Goal: Task Accomplishment & Management: Use online tool/utility

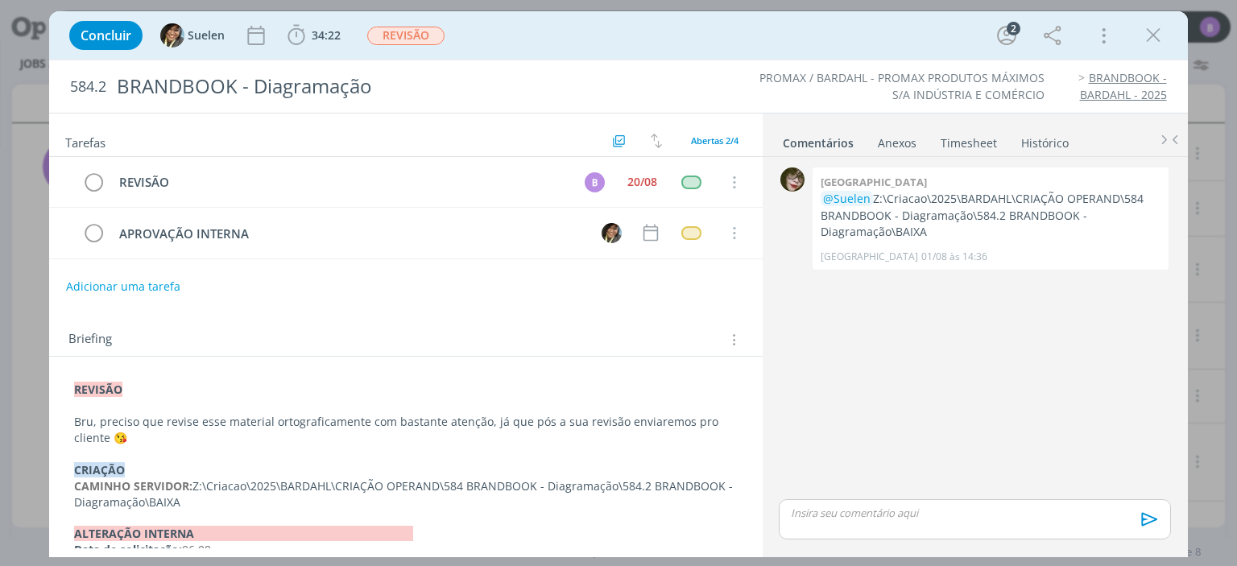
click at [867, 470] on div "0 Kenia @Suelen Z:\Criacao\2025\BARDAHL\CRIAÇÃO OPERAND\584 BRANDBOOK - Diagram…" at bounding box center [974, 329] width 404 height 333
drag, startPoint x: 932, startPoint y: 225, endPoint x: 876, endPoint y: 196, distance: 62.7
click at [876, 196] on p "@Suelen Z:\Criacao\2025\BARDAHL\CRIAÇÃO OPERAND\584 BRANDBOOK - Diagramação\584…" at bounding box center [991, 215] width 340 height 49
copy p "Z:\Criacao\2025\BARDAHL\CRIAÇÃO OPERAND\584 BRANDBOOK - Diagramação\584.2 BRAND…"
click at [1236, 486] on div "Concluir Suelen 34:22 Iniciar Apontar Data * [DATE] Horas * 00:00 Tarefa Seleci…" at bounding box center [618, 283] width 1237 height 566
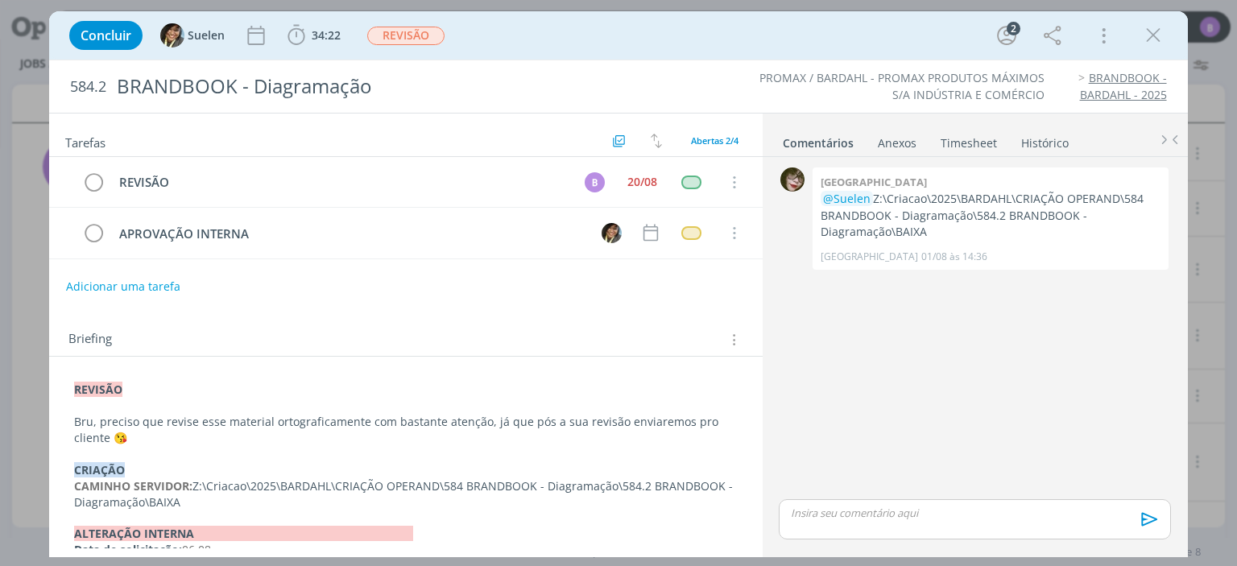
click at [900, 521] on div "dialog" at bounding box center [974, 519] width 391 height 40
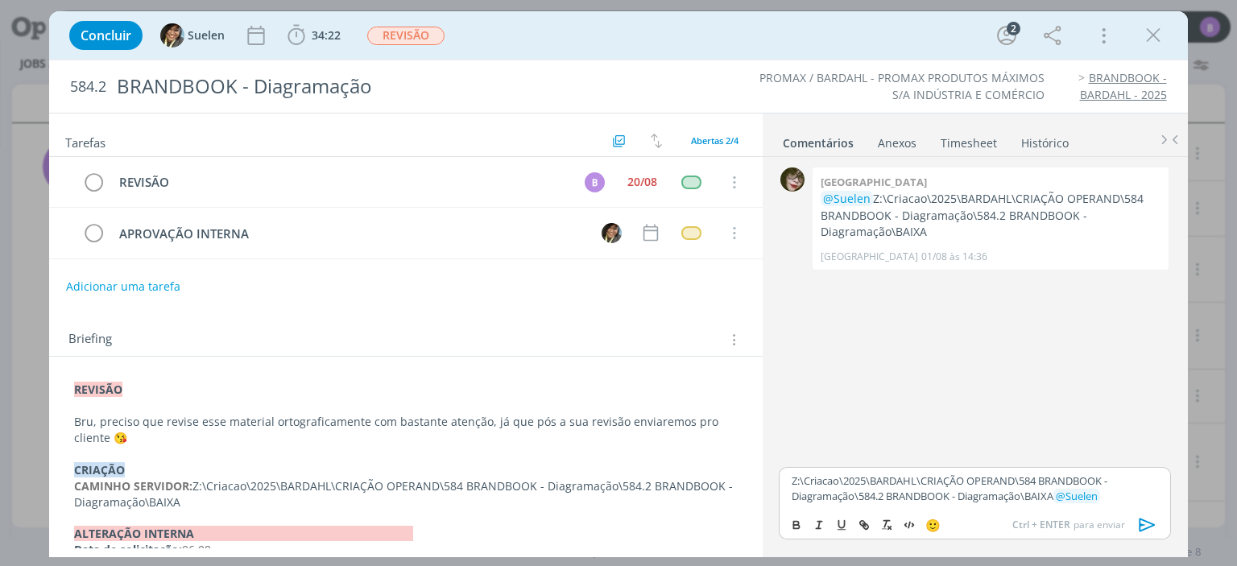
click at [789, 476] on div "Z:\Criacao\2025\BARDAHL\CRIAÇÃO OPERAND\584 BRANDBOOK - Diagramação\584.2 BRAND…" at bounding box center [974, 488] width 391 height 42
click at [1144, 520] on icon "dialog" at bounding box center [1148, 525] width 24 height 24
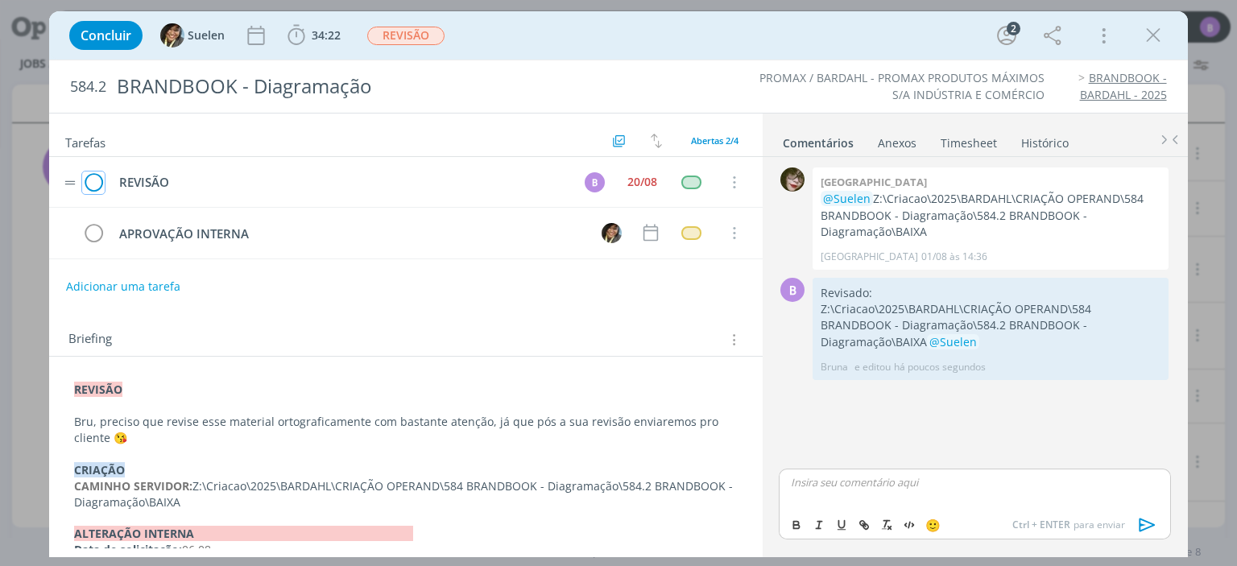
click at [93, 180] on icon "dialog" at bounding box center [93, 183] width 23 height 24
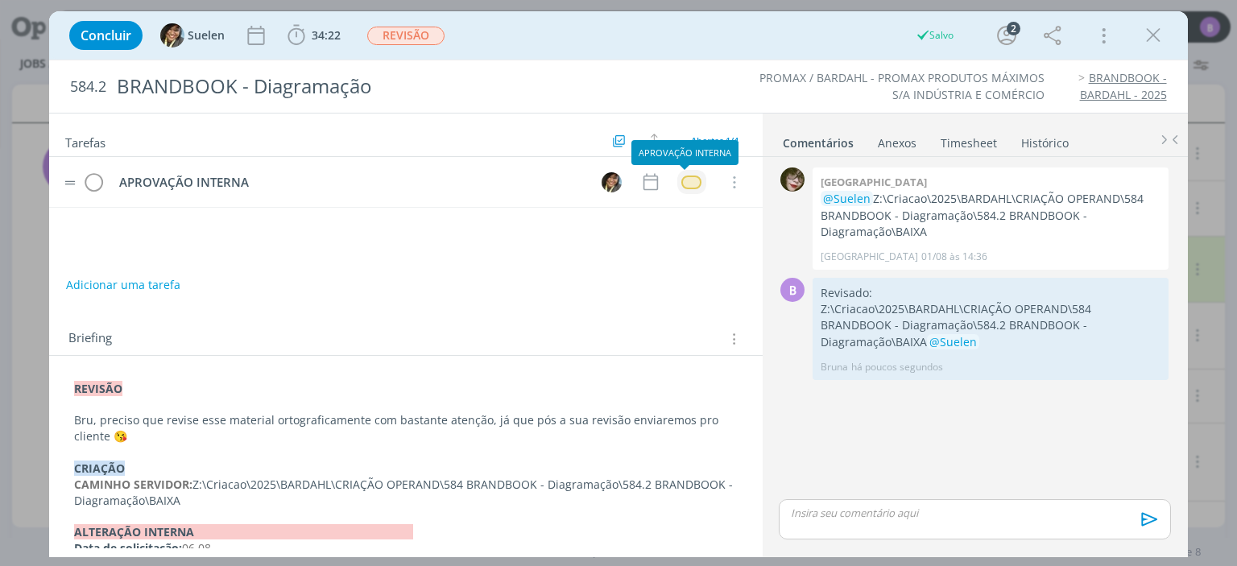
click at [683, 181] on div "dialog" at bounding box center [691, 183] width 20 height 14
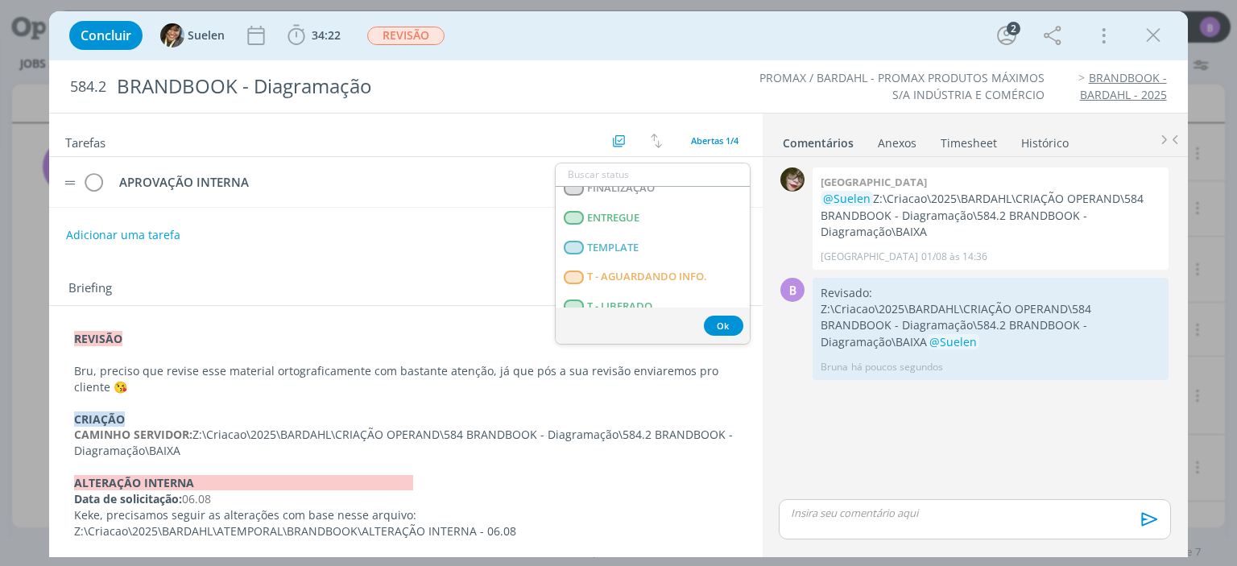
scroll to position [411, 0]
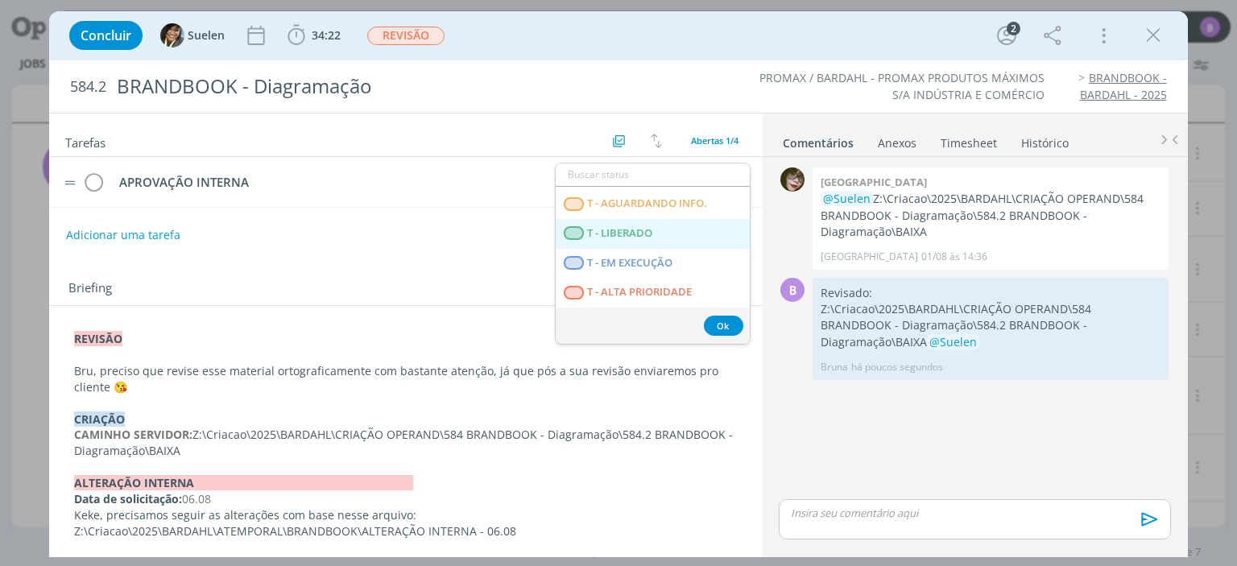
click at [666, 226] on LIBERADO "T - LIBERADO" at bounding box center [653, 234] width 194 height 30
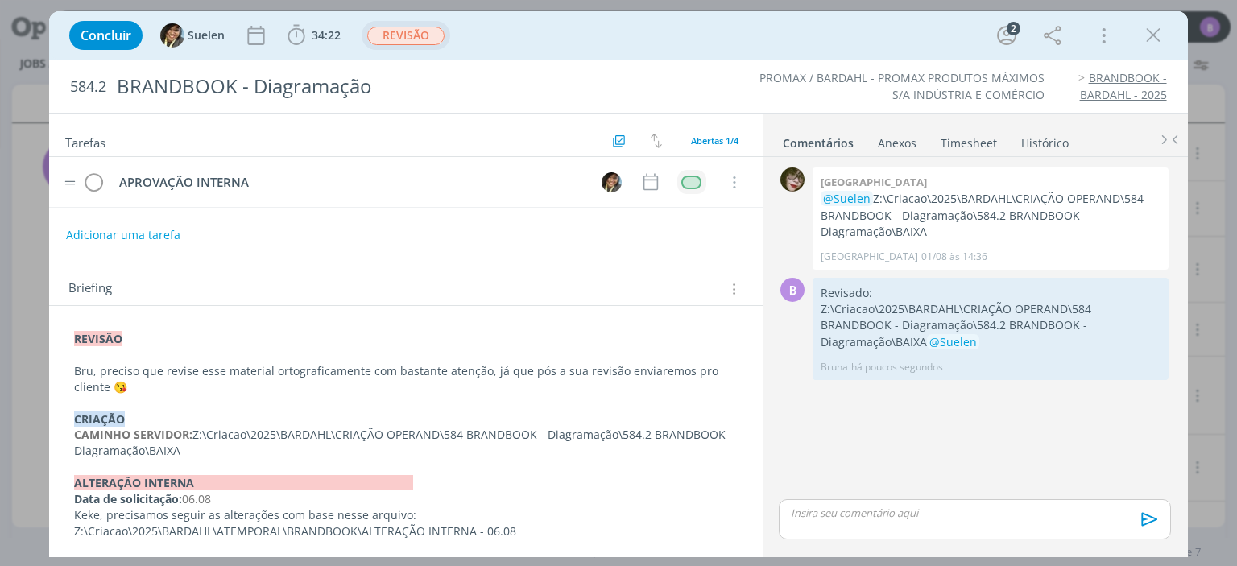
click at [410, 31] on span "REVISÃO" at bounding box center [405, 36] width 77 height 19
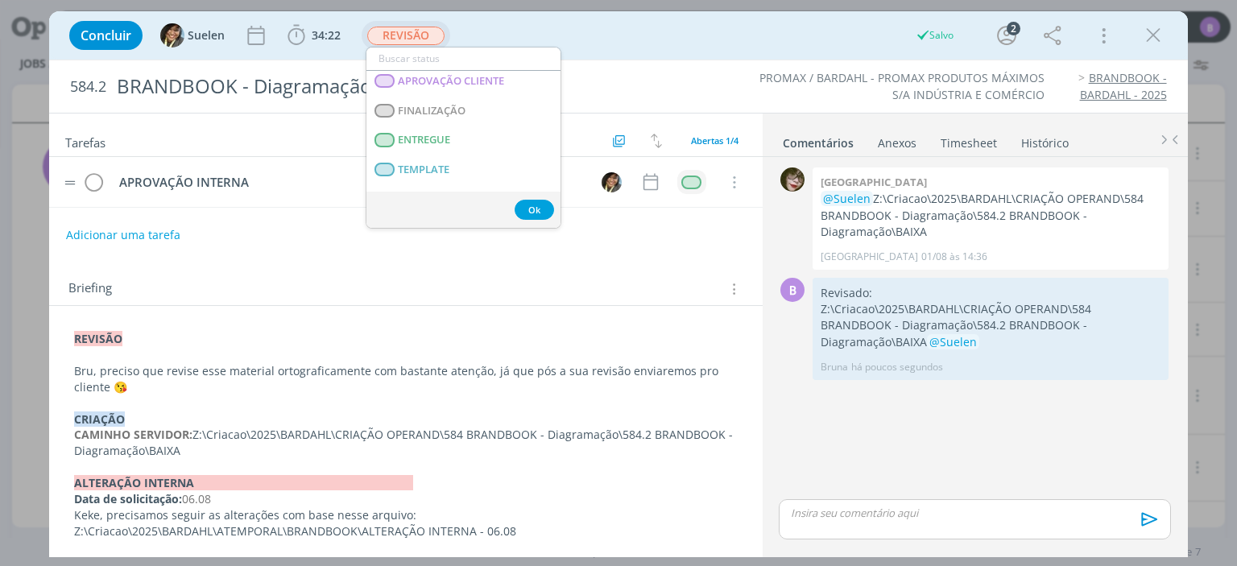
scroll to position [202, 0]
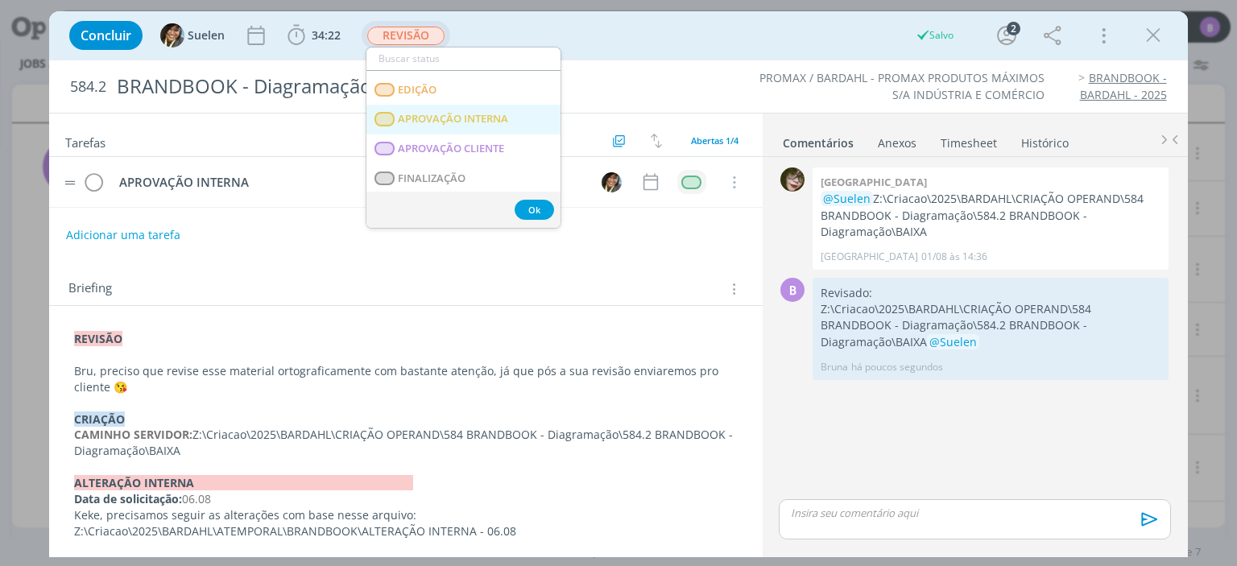
click at [499, 107] on INTERNA "APROVAÇÃO INTERNA" at bounding box center [463, 120] width 194 height 30
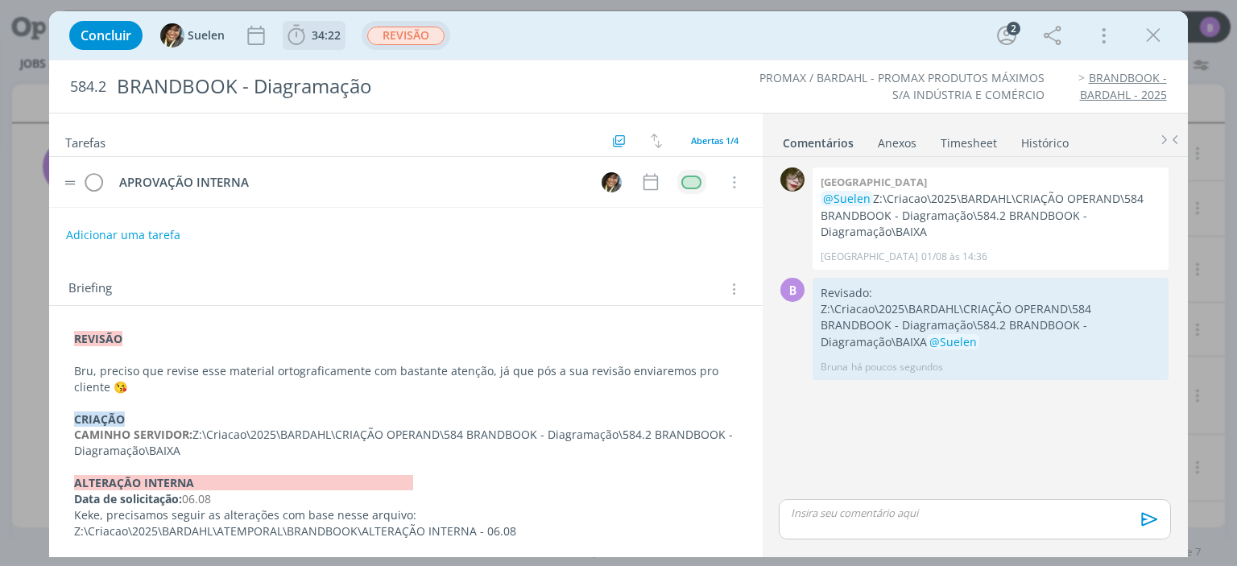
click at [335, 38] on span "34:22" at bounding box center [326, 34] width 29 height 15
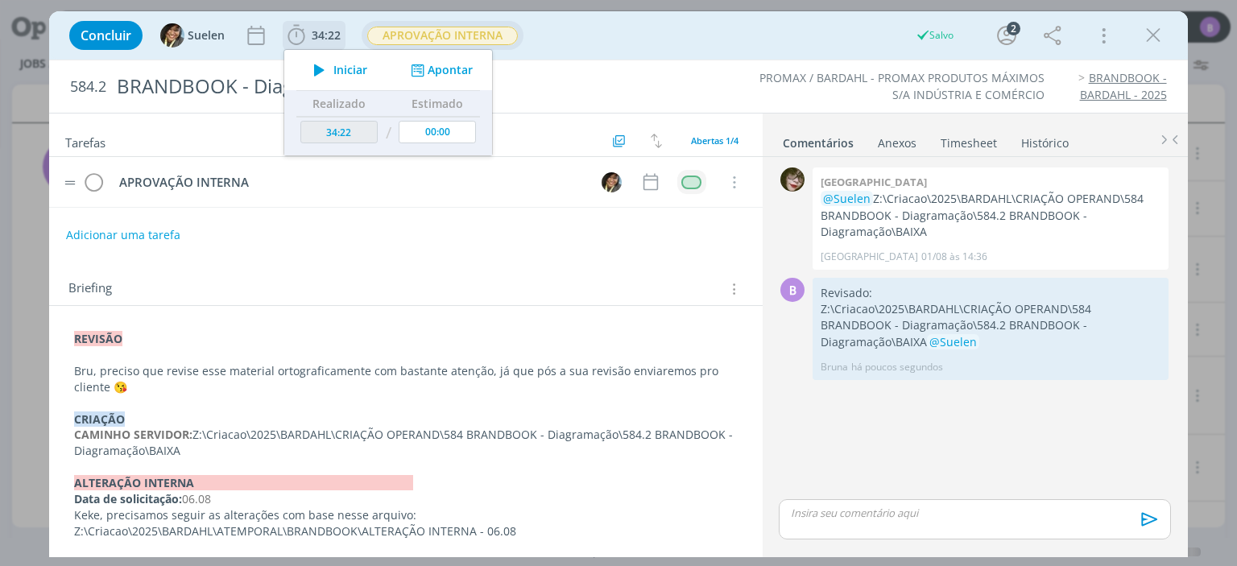
click at [448, 73] on button "Apontar" at bounding box center [440, 70] width 67 height 17
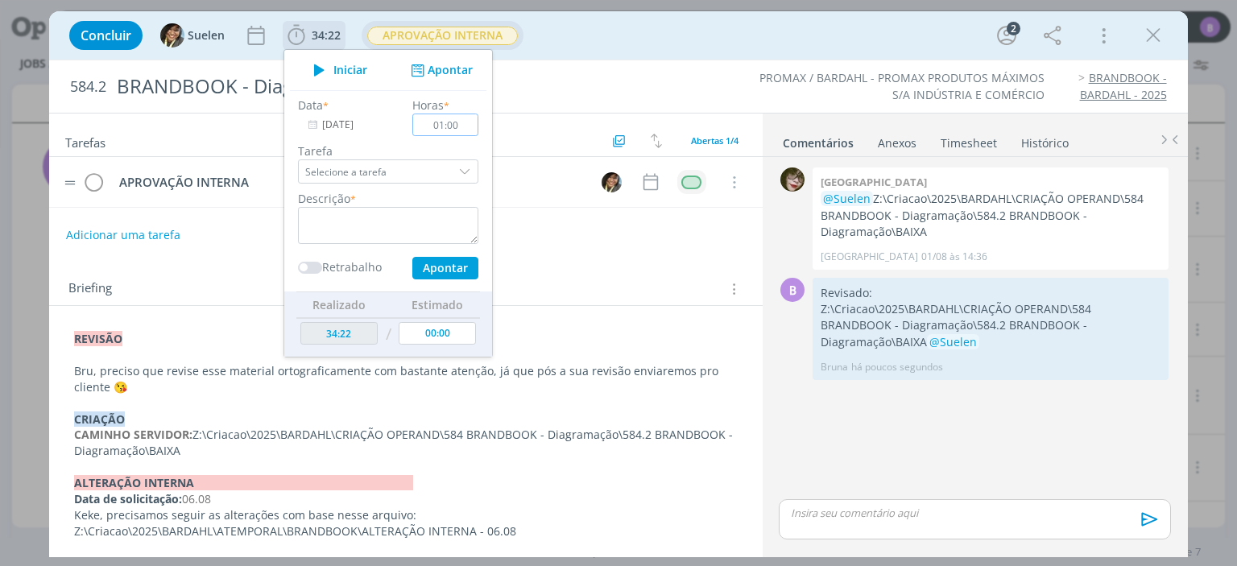
type input "01:00"
click at [393, 220] on textarea "dialog" at bounding box center [388, 225] width 180 height 37
type textarea "Timesheet"
click at [457, 273] on button "Apontar" at bounding box center [445, 268] width 66 height 23
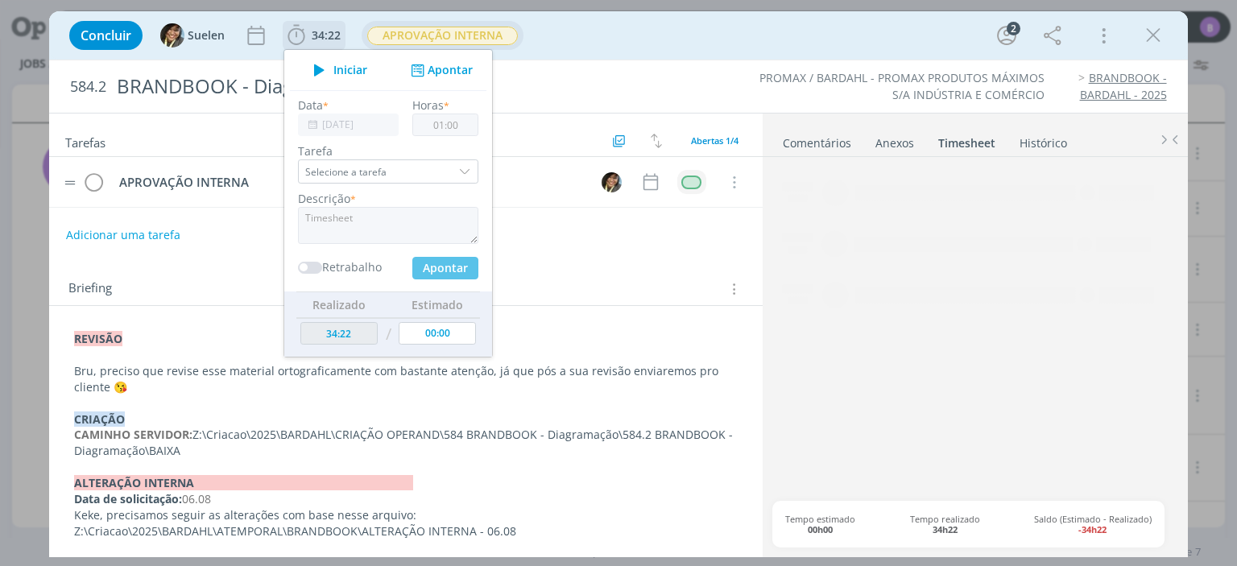
type input "35:22"
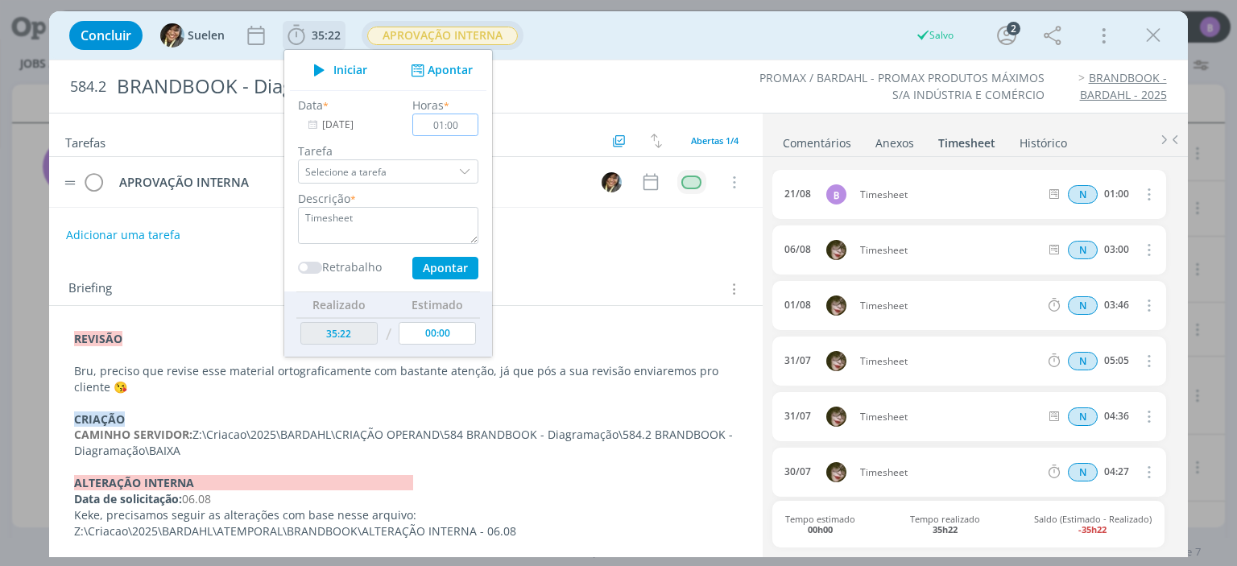
type input "00:00"
click at [783, 122] on ul "Comentários Anexos 0 Timesheet Histórico" at bounding box center [975, 135] width 425 height 43
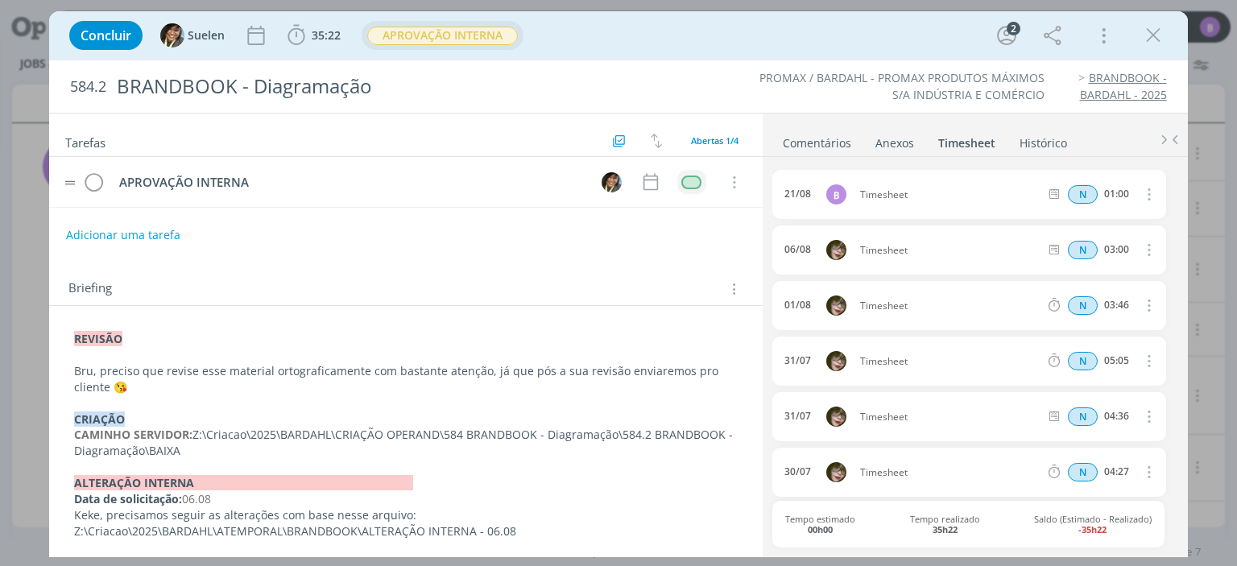
click at [1139, 199] on icon "dialog" at bounding box center [1148, 193] width 18 height 19
click at [1082, 241] on link "Editar" at bounding box center [1102, 247] width 127 height 26
click at [1144, 191] on icon "dialog" at bounding box center [1146, 194] width 13 height 13
click at [325, 44] on span "35:22" at bounding box center [314, 35] width 60 height 24
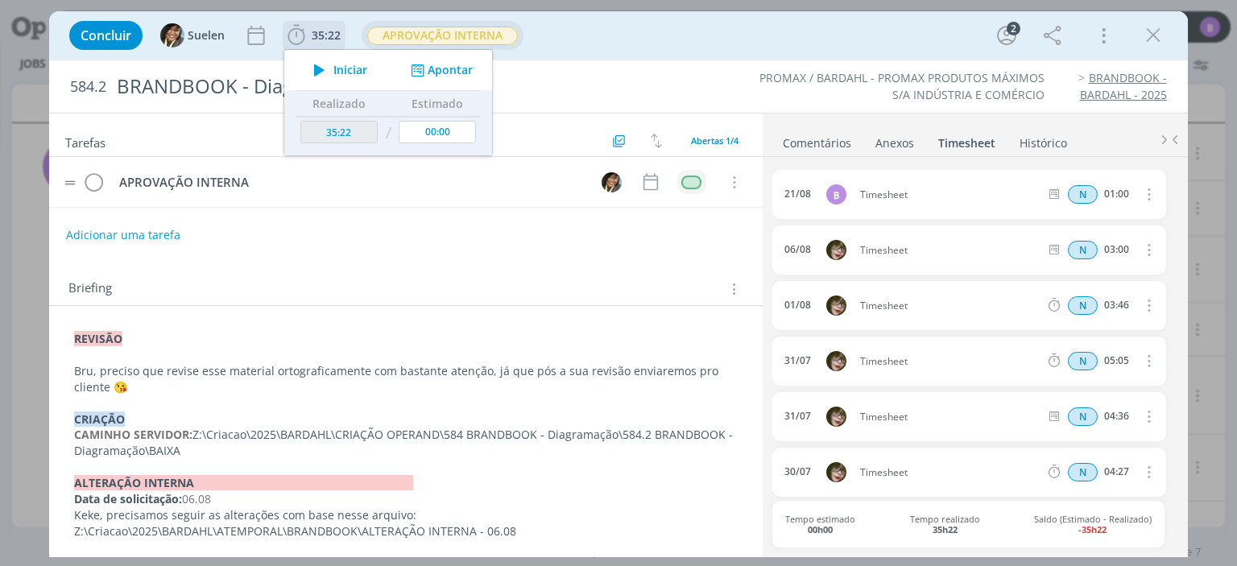
click at [344, 70] on span "Iniciar" at bounding box center [350, 69] width 34 height 11
click at [344, 70] on span "Parar" at bounding box center [347, 69] width 30 height 11
type input "35:23"
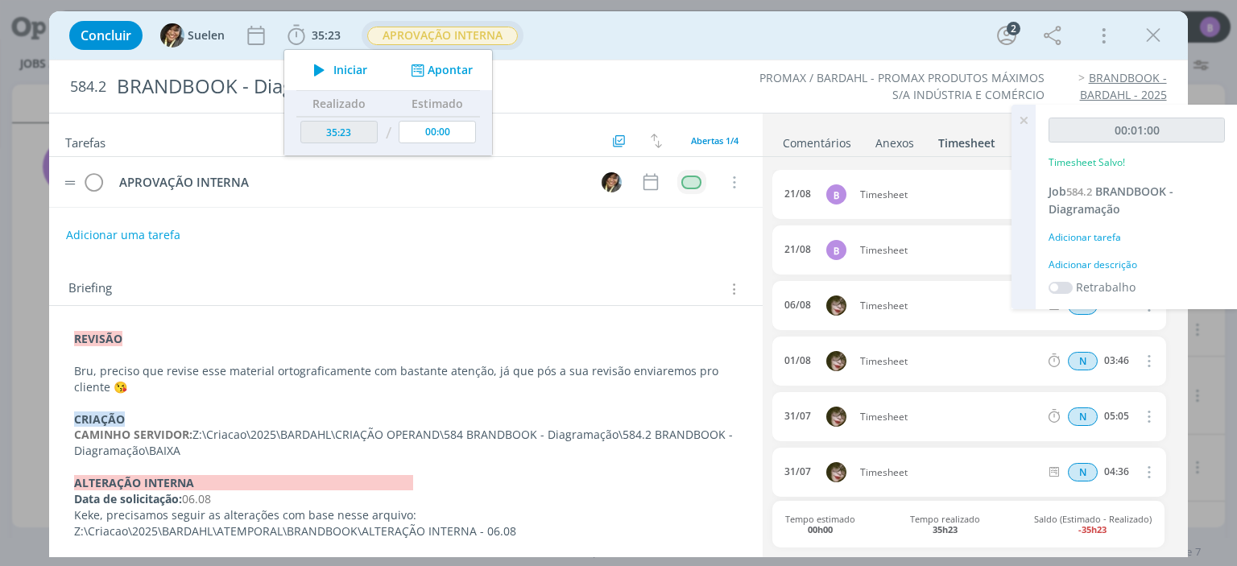
click at [1023, 115] on icon at bounding box center [1023, 120] width 29 height 31
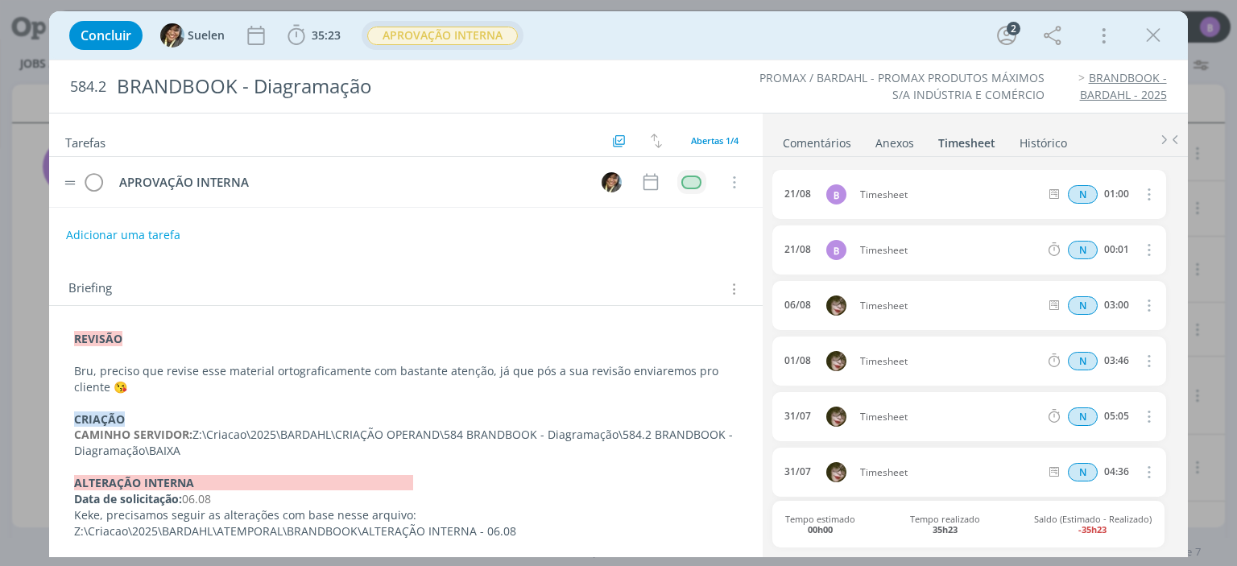
click at [1144, 244] on icon "dialog" at bounding box center [1148, 249] width 18 height 19
click at [1092, 271] on link "Excluir" at bounding box center [1102, 277] width 127 height 26
click at [1129, 245] on button "Sim" at bounding box center [1133, 251] width 31 height 18
click at [321, 38] on span "35:22" at bounding box center [326, 34] width 29 height 15
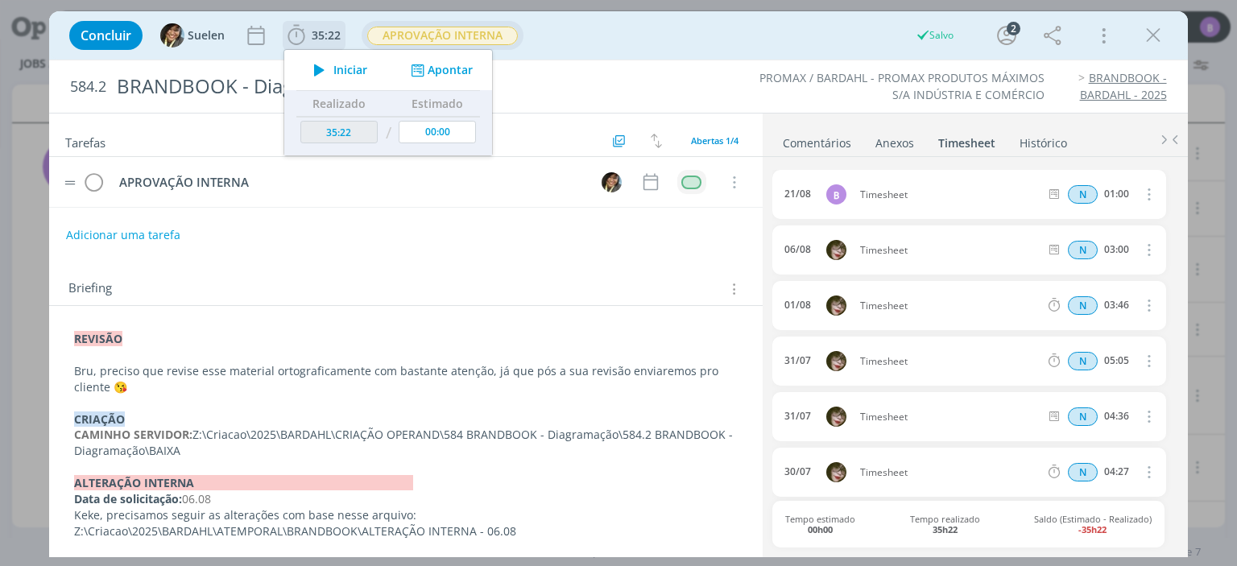
click at [338, 74] on span "Iniciar" at bounding box center [350, 69] width 34 height 11
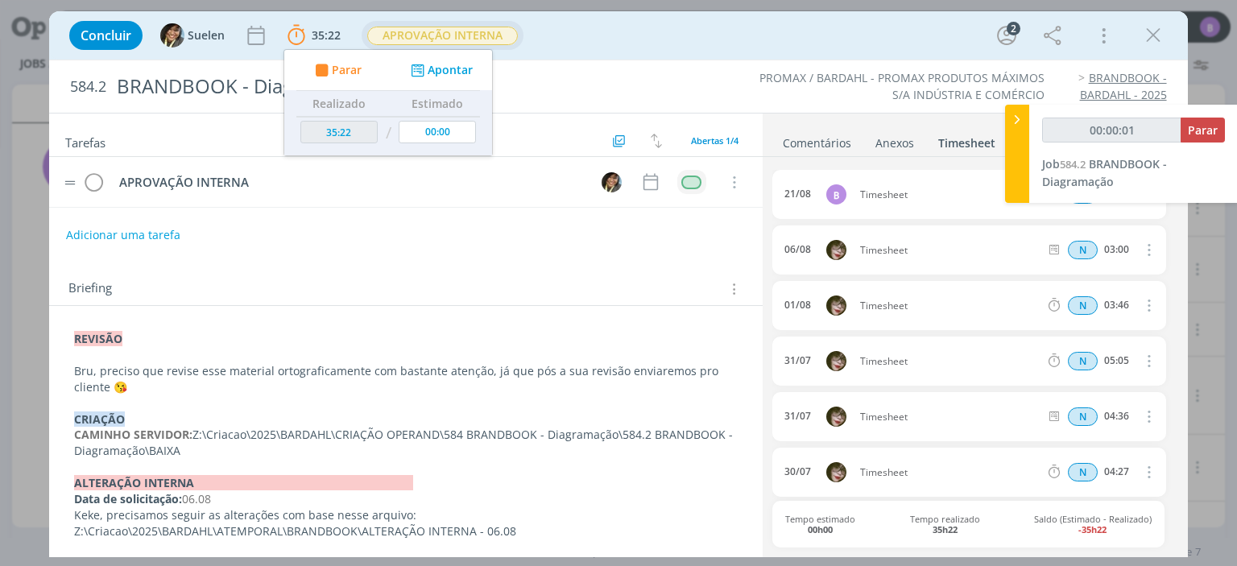
type input "00:00:02"
click at [1190, 131] on span "Parar" at bounding box center [1203, 129] width 30 height 15
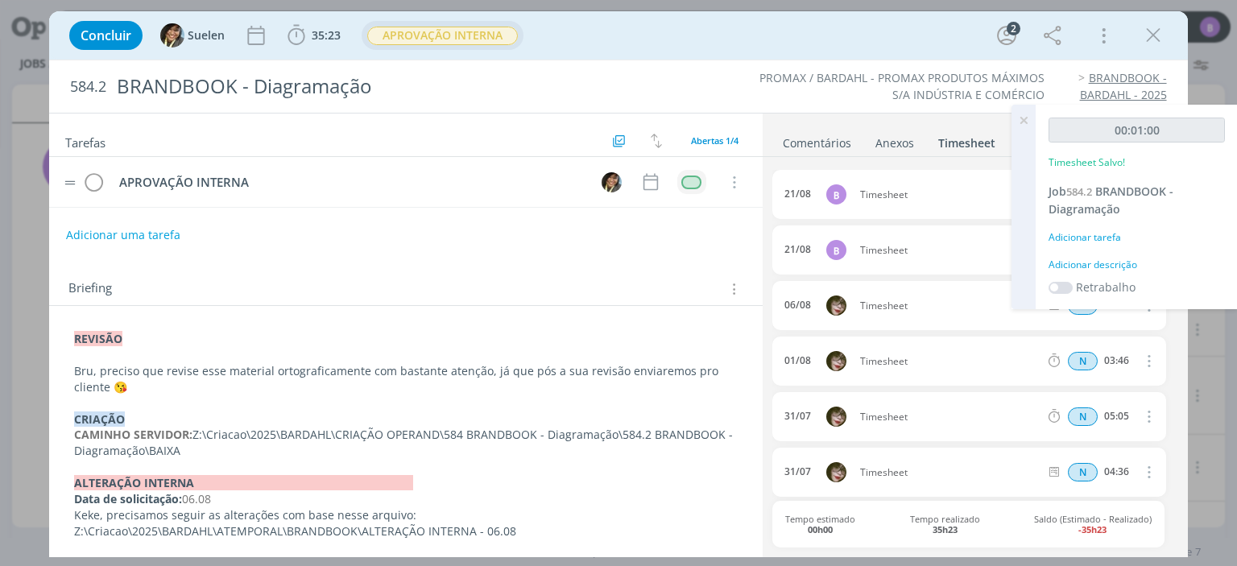
click at [1003, 114] on ul "Comentários Anexos 0 Timesheet Histórico" at bounding box center [975, 135] width 425 height 43
click at [1030, 115] on icon at bounding box center [1023, 120] width 29 height 31
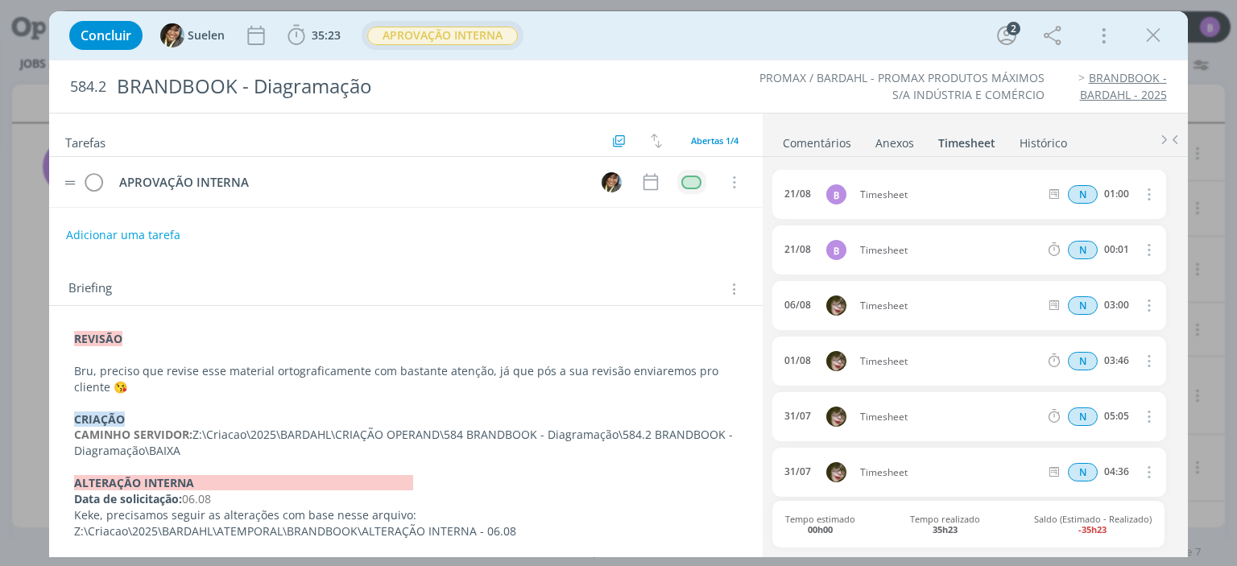
click at [1140, 243] on icon "dialog" at bounding box center [1148, 249] width 18 height 19
click at [1069, 275] on link "Excluir" at bounding box center [1102, 277] width 127 height 26
click at [332, 35] on span "35:23" at bounding box center [326, 34] width 29 height 15
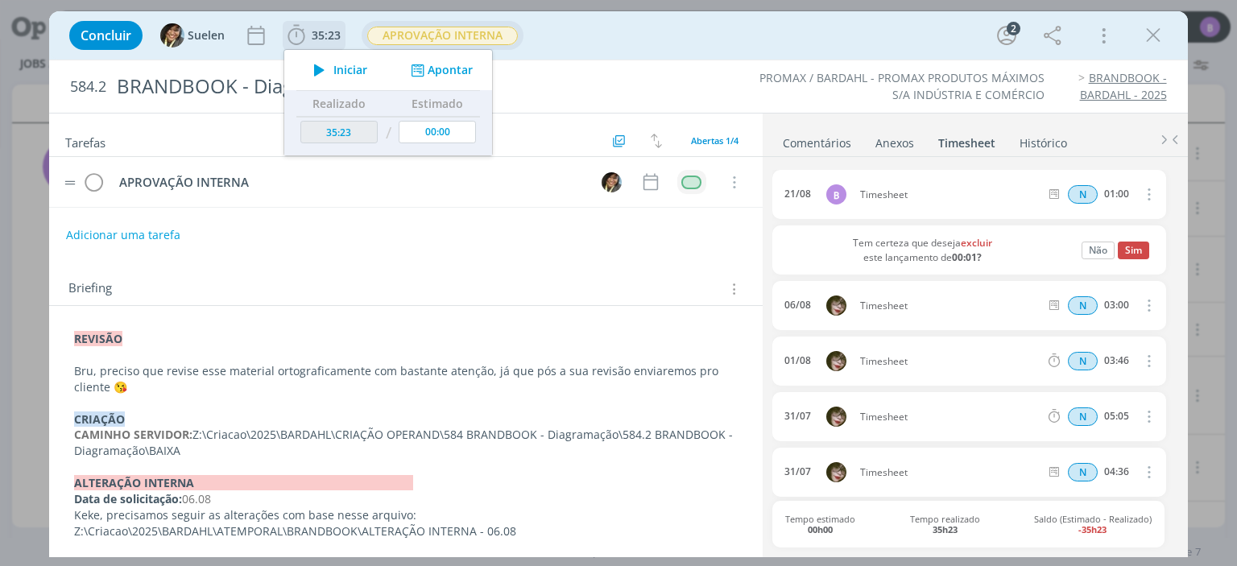
click at [459, 78] on div "Iniciar Apontar" at bounding box center [388, 70] width 208 height 40
click at [445, 67] on button "Apontar" at bounding box center [440, 70] width 67 height 17
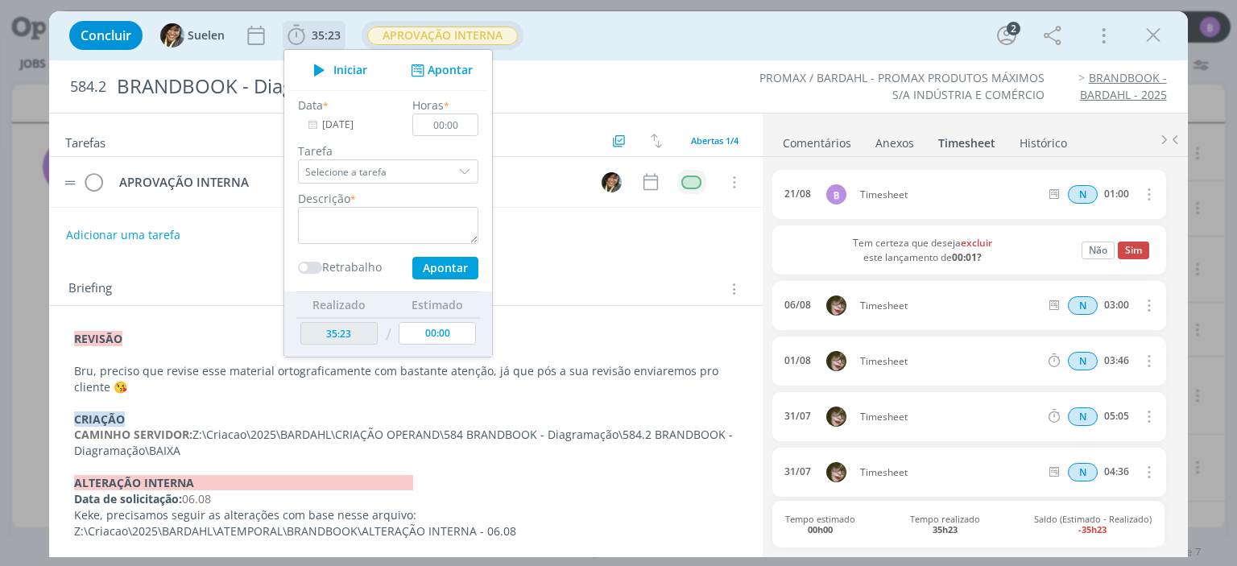
click at [353, 128] on input "[DATE]" at bounding box center [348, 125] width 101 height 23
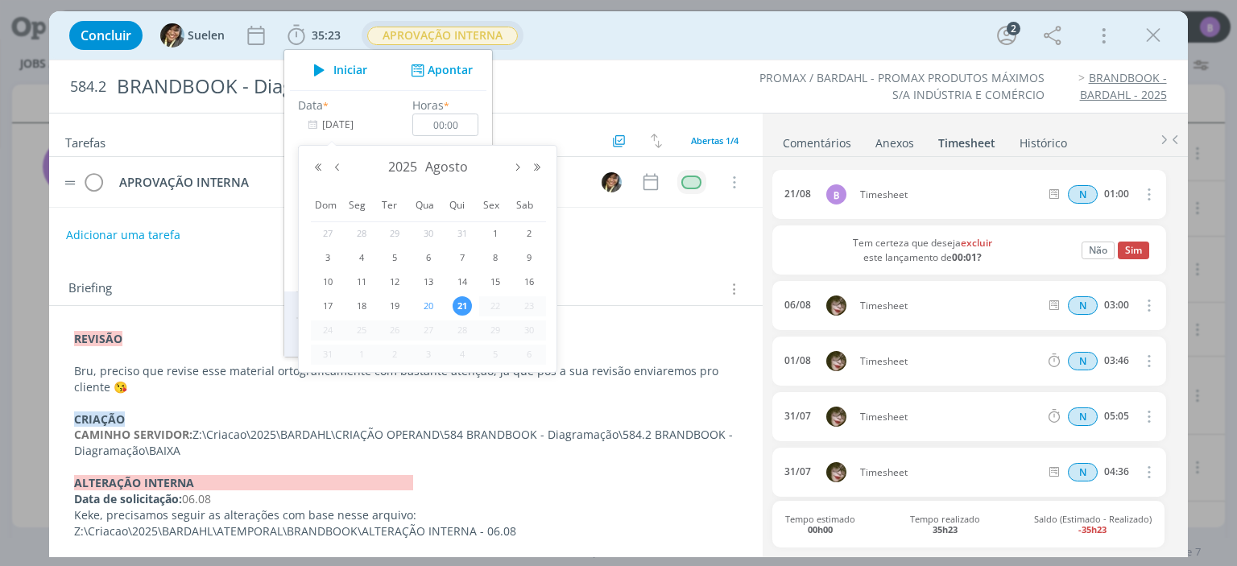
click at [425, 312] on span "20" at bounding box center [428, 305] width 19 height 19
type input "[DATE]"
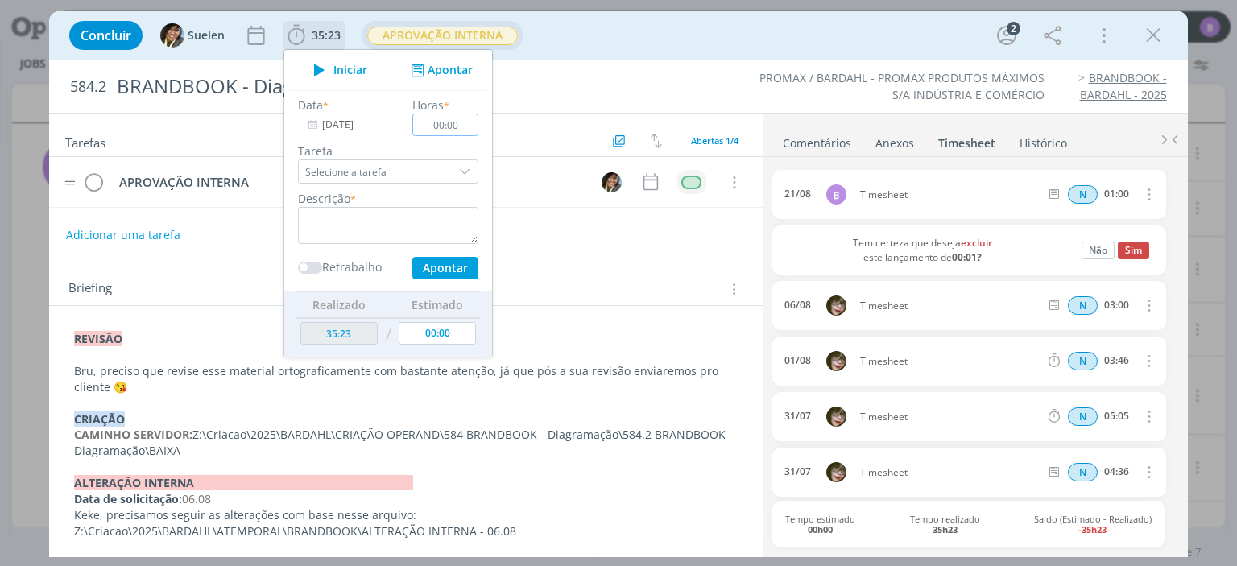
click at [461, 132] on input "00:00" at bounding box center [446, 125] width 66 height 23
type input "00:30"
click at [363, 247] on div "Data * [DATE] Horas * 00:30 Tarefa Selecione a tarefa Abertas APROVAÇÃO INTERNA…" at bounding box center [388, 188] width 197 height 183
click at [361, 225] on textarea "dialog" at bounding box center [388, 225] width 180 height 37
type textarea "Timesheet"
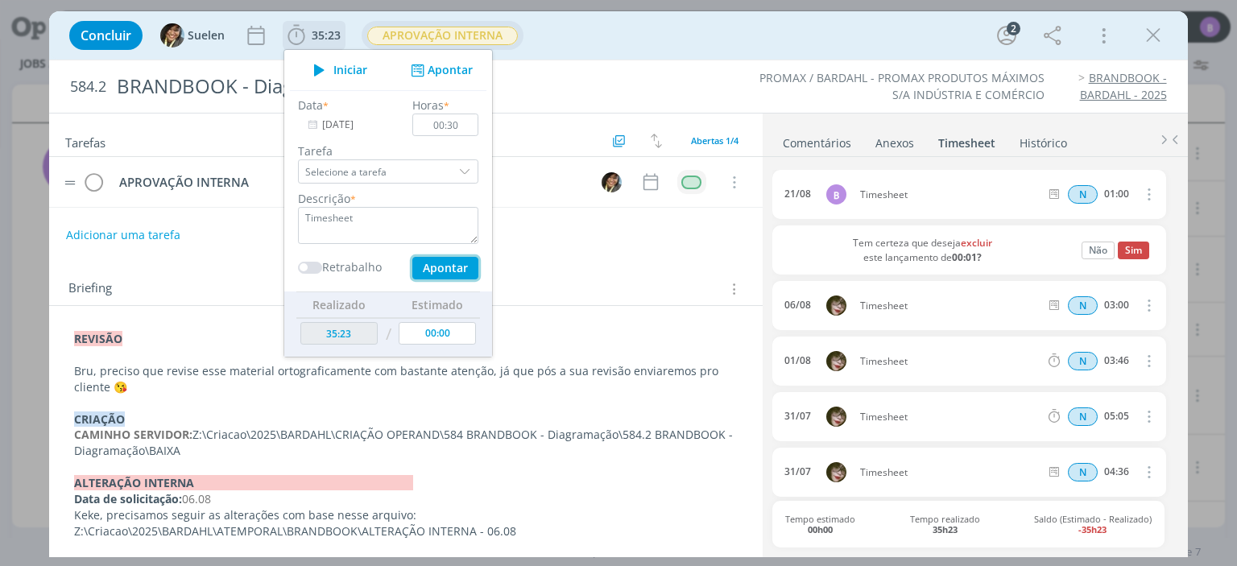
click at [451, 267] on button "Apontar" at bounding box center [445, 268] width 66 height 23
type input "35:53"
type input "[DATE]"
type input "00:00"
click at [1120, 247] on button "Sim" at bounding box center [1133, 251] width 31 height 18
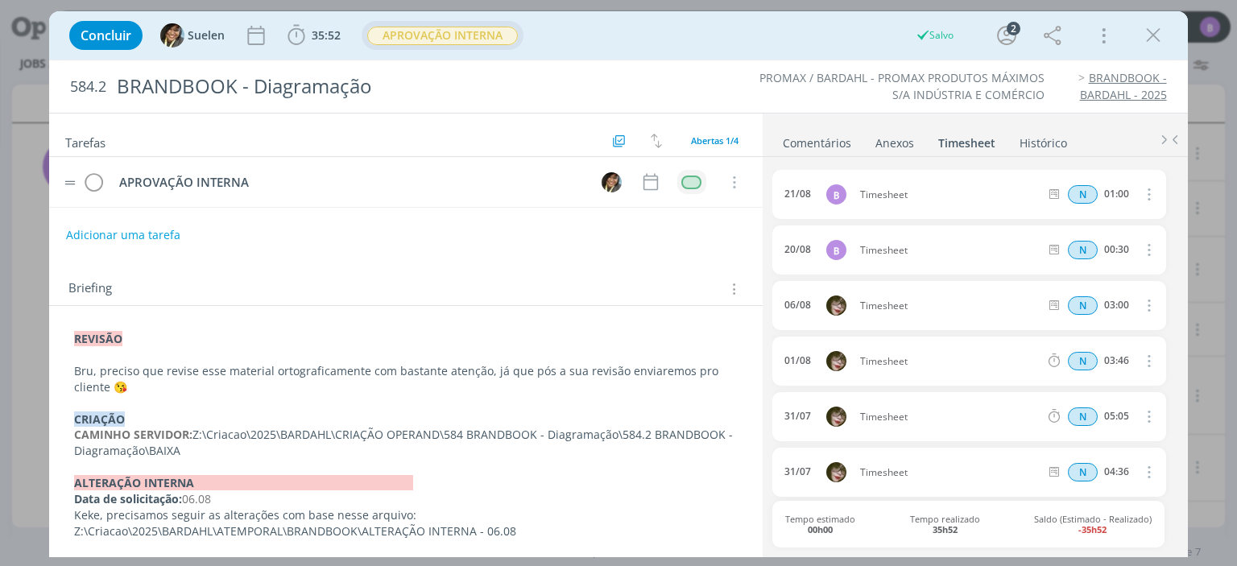
click at [995, 134] on li "Timesheet" at bounding box center [977, 139] width 81 height 23
click at [826, 147] on link "Comentários" at bounding box center [817, 139] width 70 height 23
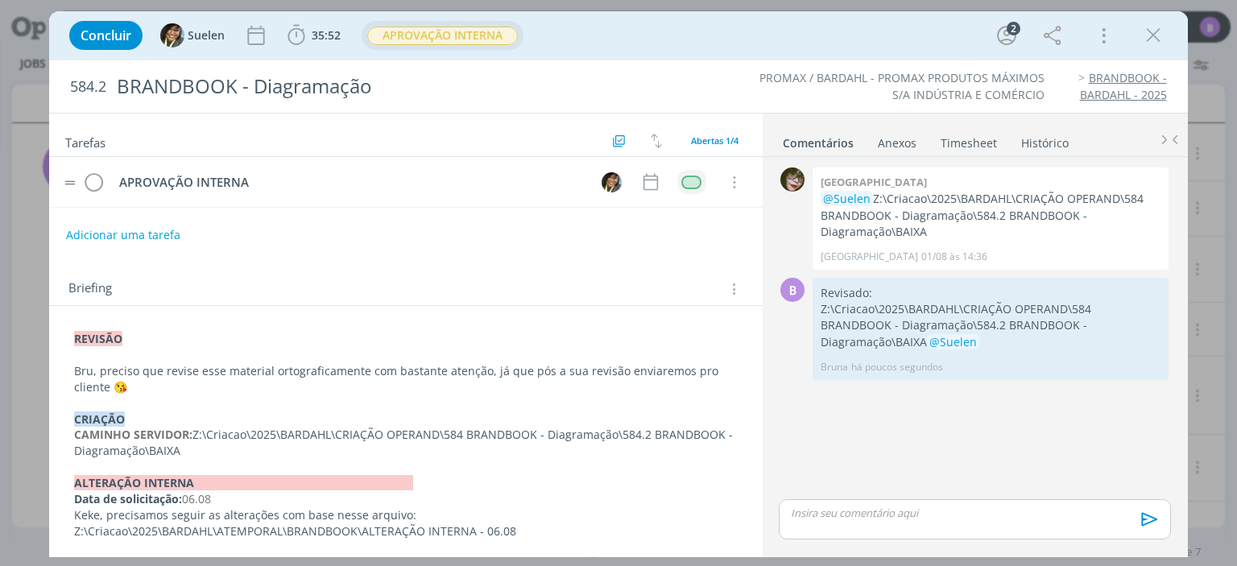
click at [960, 140] on link "Timesheet" at bounding box center [969, 139] width 58 height 23
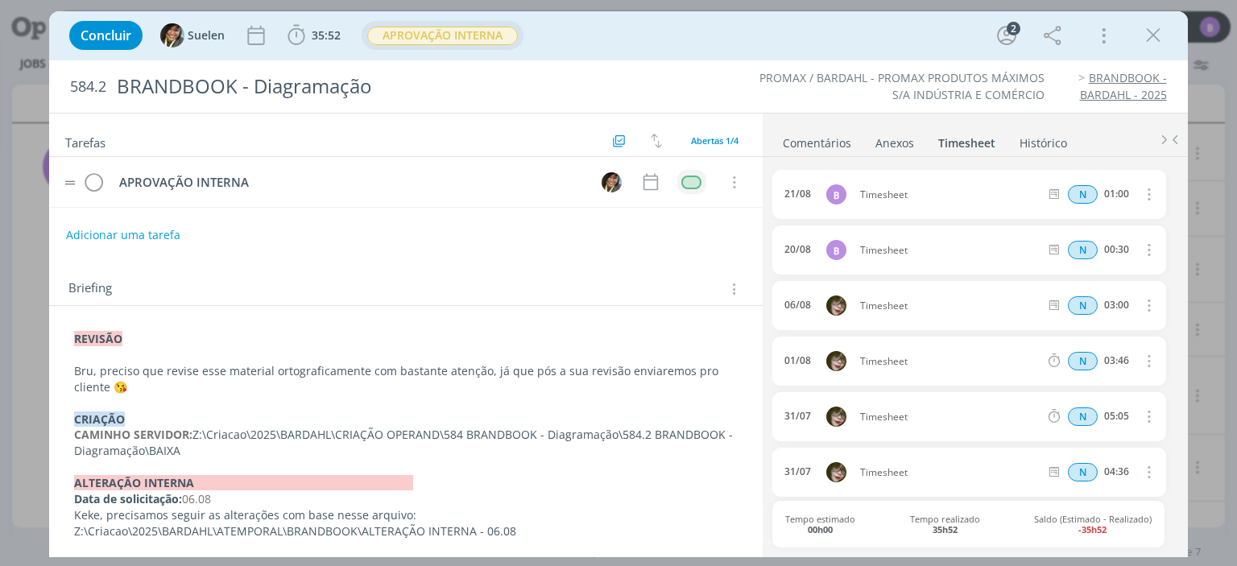
click at [839, 140] on link "Comentários" at bounding box center [817, 139] width 70 height 23
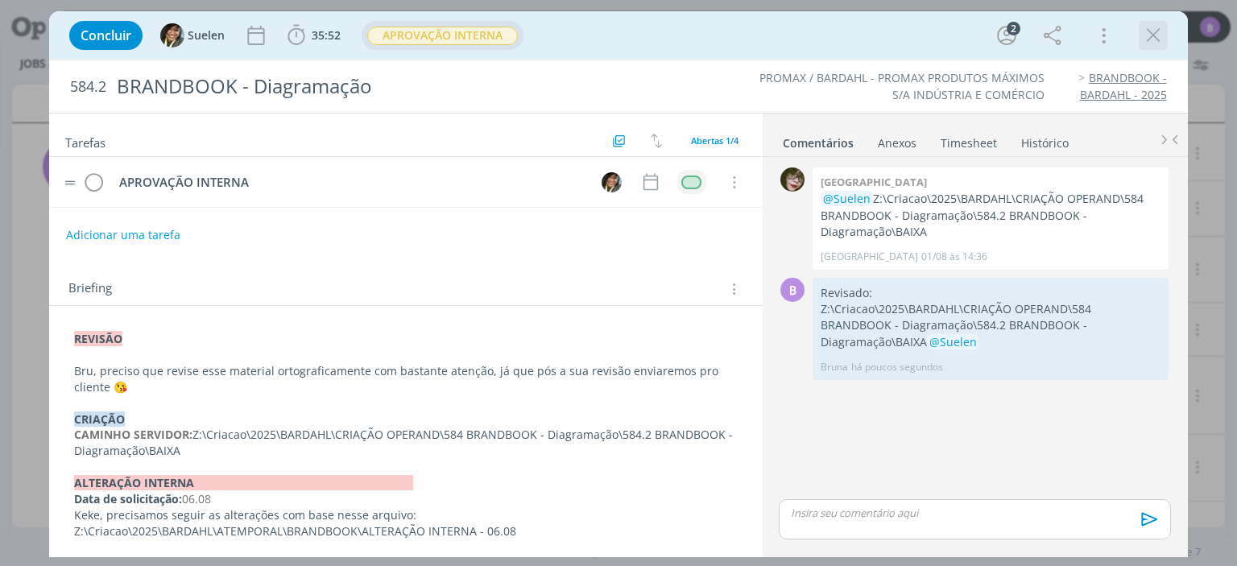
click at [1153, 33] on icon "dialog" at bounding box center [1153, 35] width 24 height 24
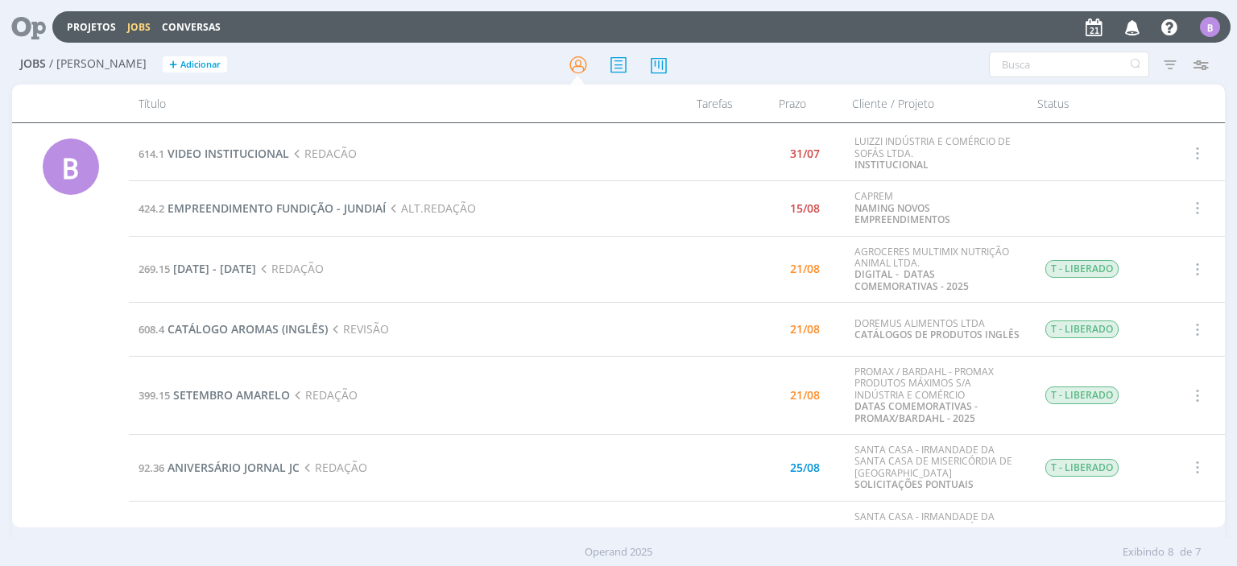
click at [739, 47] on div "Jobs / [PERSON_NAME] + Adicionar Atenção! Novo comportamento nos filtros de Pau…" at bounding box center [618, 65] width 1212 height 40
